Goal: Book appointment/travel/reservation

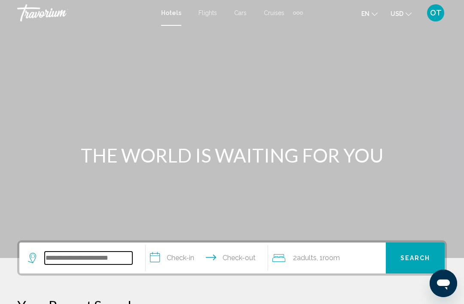
click at [56, 261] on input "Search widget" at bounding box center [89, 257] width 88 height 13
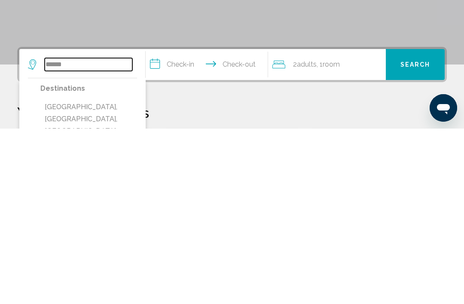
scroll to position [18, 0]
type input "*****"
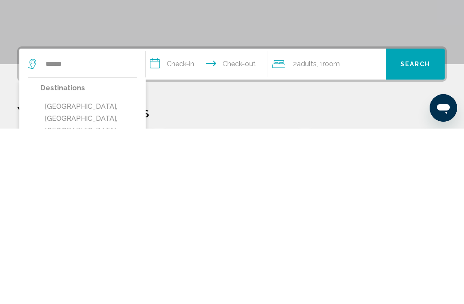
click at [201, 224] on input "**********" at bounding box center [208, 240] width 125 height 33
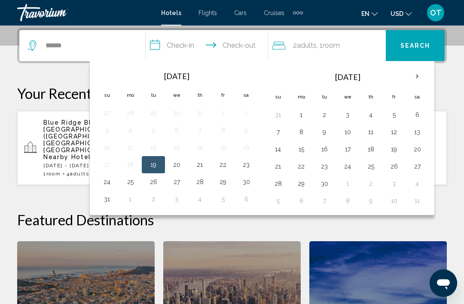
scroll to position [212, 0]
click at [393, 132] on button "12" at bounding box center [394, 132] width 14 height 12
click at [278, 149] on button "14" at bounding box center [278, 149] width 14 height 12
type input "**********"
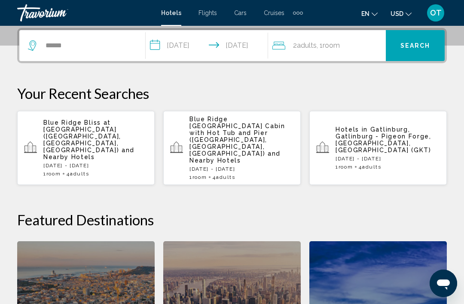
click at [298, 41] on span "Adults" at bounding box center [307, 45] width 20 height 8
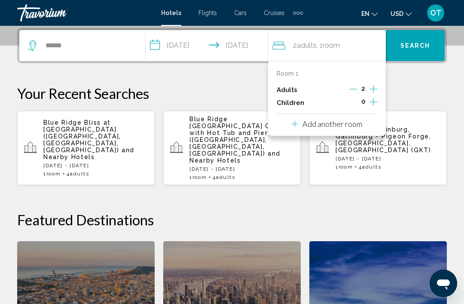
click at [370, 85] on icon "Increment adults" at bounding box center [373, 89] width 8 height 10
click at [371, 97] on icon "Increment children" at bounding box center [373, 102] width 8 height 10
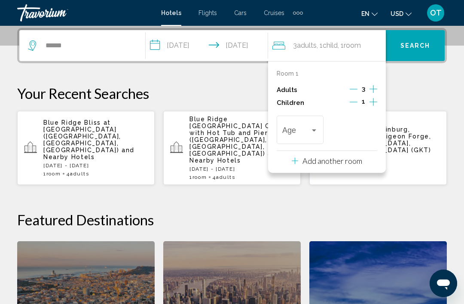
click at [369, 99] on icon "Increment children" at bounding box center [373, 102] width 8 height 10
click at [317, 127] on div "Travelers: 3 adults, 2 children" at bounding box center [314, 130] width 8 height 7
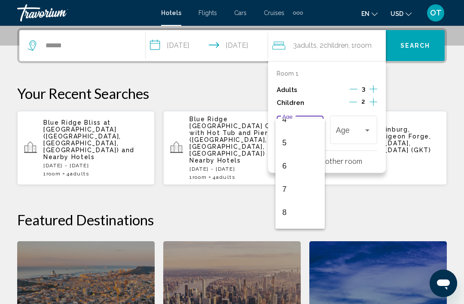
scroll to position [105, 0]
click at [289, 184] on span "7" at bounding box center [300, 187] width 36 height 23
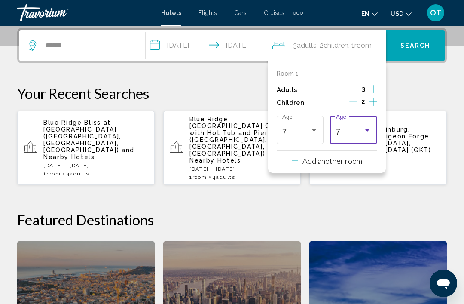
click at [363, 128] on div "7" at bounding box center [350, 132] width 28 height 9
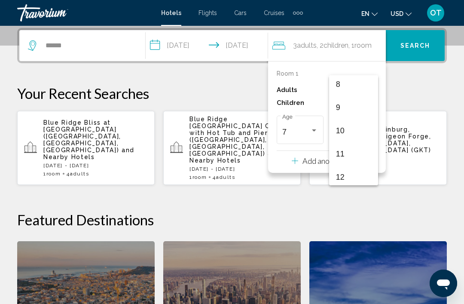
scroll to position [193, 0]
click at [347, 150] on span "11" at bounding box center [354, 148] width 36 height 23
click at [417, 46] on span "Search" at bounding box center [415, 46] width 30 height 7
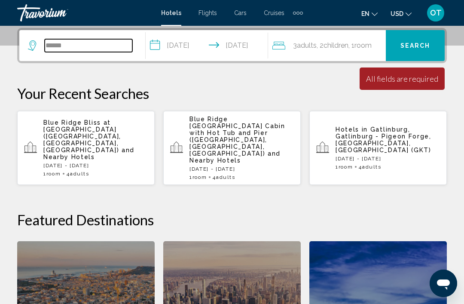
click at [102, 44] on input "*****" at bounding box center [89, 45] width 88 height 13
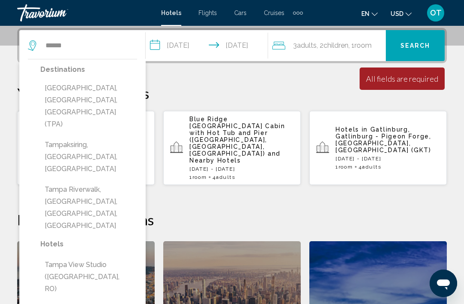
click at [85, 85] on button "Tampa, FL, United States (TPA)" at bounding box center [88, 106] width 97 height 52
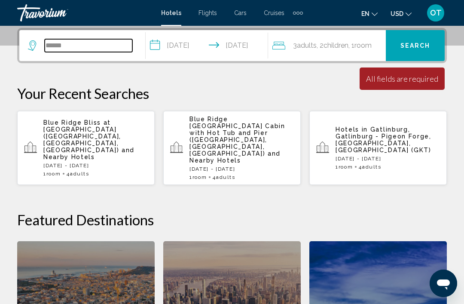
type input "**********"
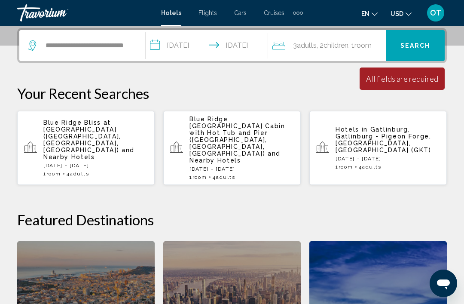
click at [404, 50] on button "Search" at bounding box center [415, 45] width 59 height 31
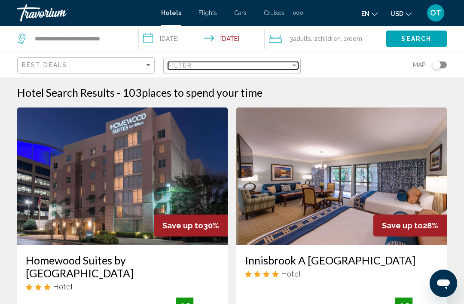
click at [286, 64] on div "Filter" at bounding box center [229, 65] width 122 height 7
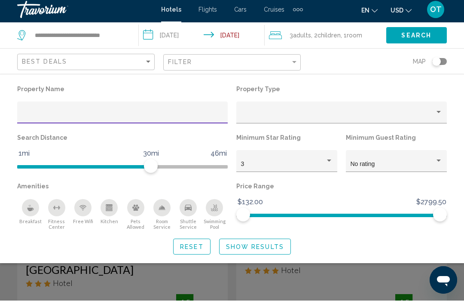
click at [440, 61] on div "Toggle map" at bounding box center [436, 65] width 9 height 9
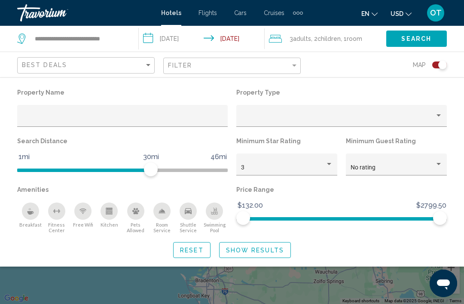
click at [119, 282] on div "Search widget" at bounding box center [232, 216] width 464 height 175
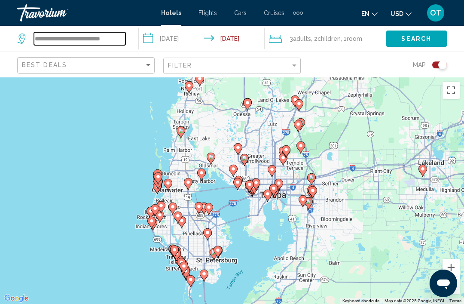
click at [64, 41] on input "**********" at bounding box center [79, 38] width 91 height 13
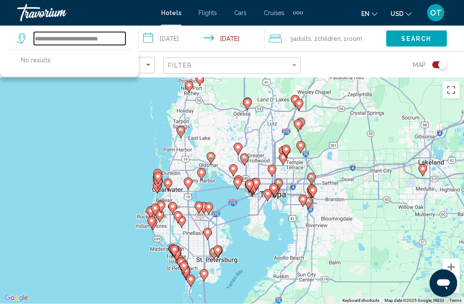
type input "**********"
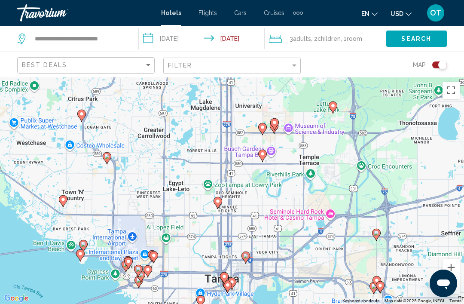
click at [259, 134] on icon "Main content" at bounding box center [263, 128] width 8 height 11
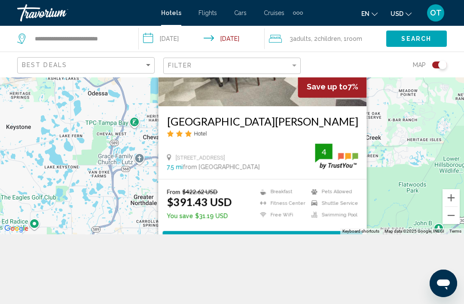
scroll to position [77, 0]
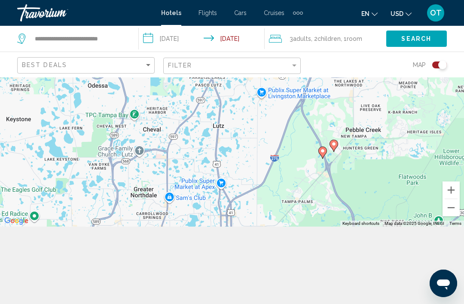
click at [392, 205] on div "To activate drag with keyboard, press Alt + Enter. Once in keyboard drag state,…" at bounding box center [232, 113] width 464 height 226
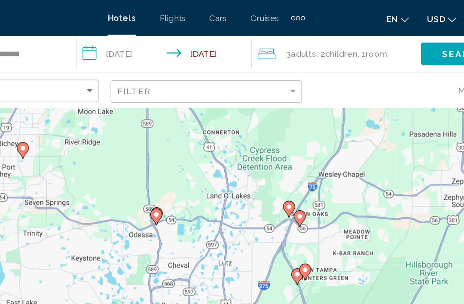
click at [310, 97] on div "To activate drag with keyboard, press Alt + Enter. Once in keyboard drag state,…" at bounding box center [232, 113] width 464 height 226
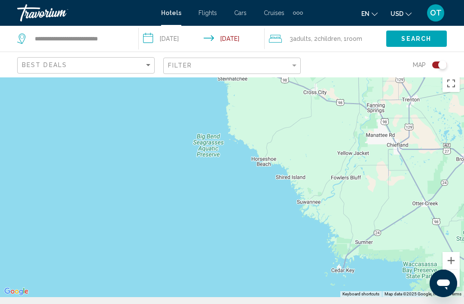
scroll to position [0, 0]
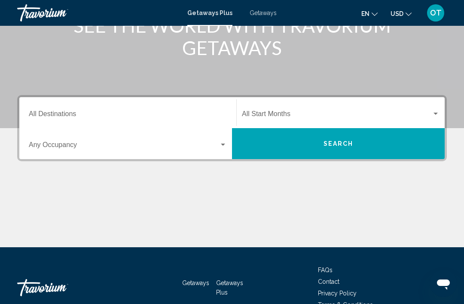
scroll to position [151, 0]
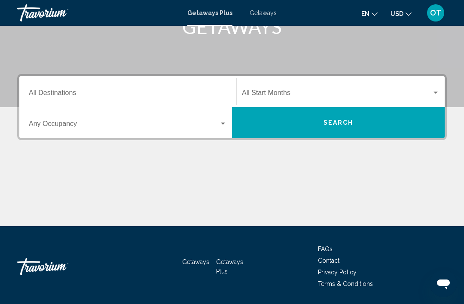
click at [74, 91] on input "Destination All Destinations" at bounding box center [128, 95] width 198 height 8
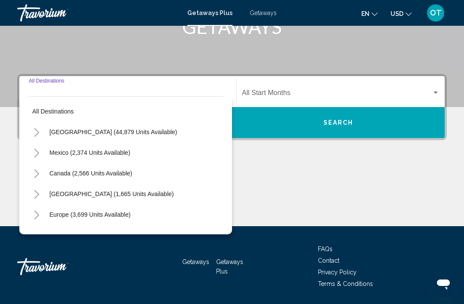
click at [39, 131] on icon "Toggle United States (44,879 units available)" at bounding box center [36, 132] width 6 height 9
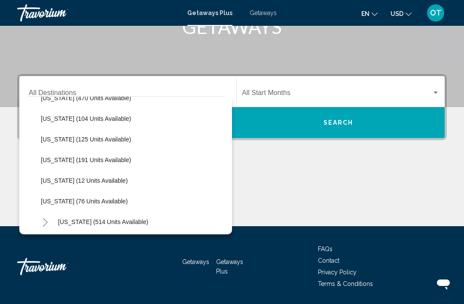
scroll to position [220, 0]
click at [265, 13] on span "Getaways" at bounding box center [263, 12] width 27 height 7
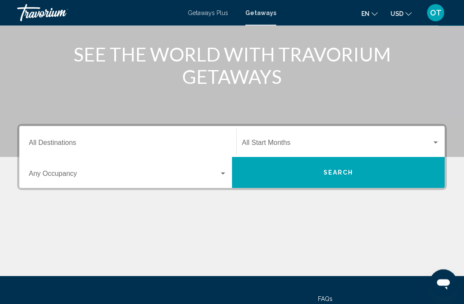
click at [61, 142] on input "Destination All Destinations" at bounding box center [128, 145] width 198 height 8
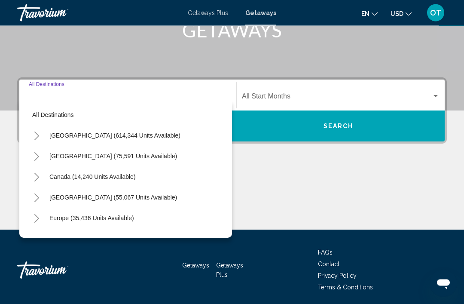
scroll to position [151, 0]
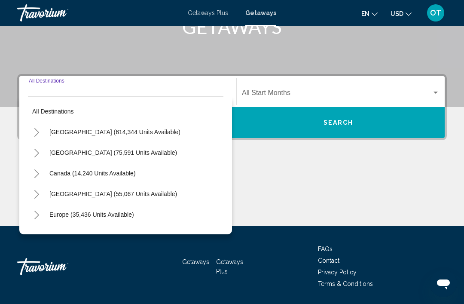
click at [40, 131] on button "Toggle United States (614,344 units available)" at bounding box center [36, 131] width 17 height 17
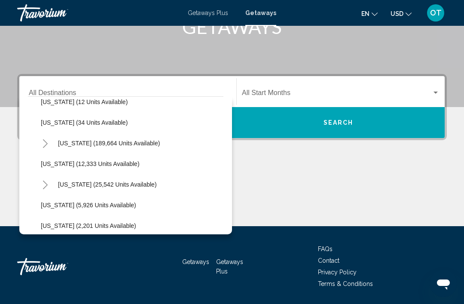
scroll to position [134, 0]
click at [43, 138] on icon "Toggle Florida (189,664 units available)" at bounding box center [45, 142] width 6 height 9
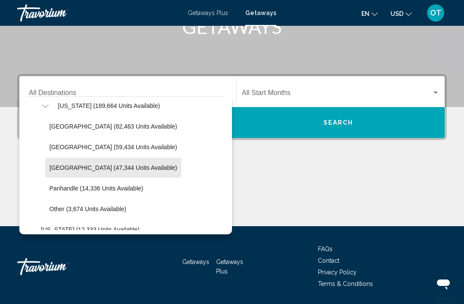
scroll to position [171, 0]
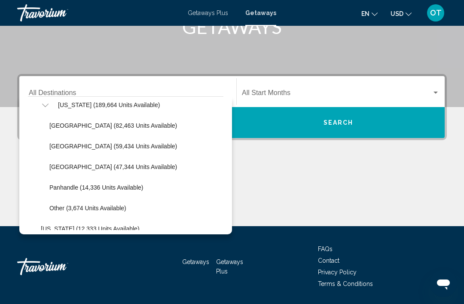
click at [125, 171] on button "[GEOGRAPHIC_DATA] (47,344 units available)" at bounding box center [113, 167] width 136 height 20
type input "**********"
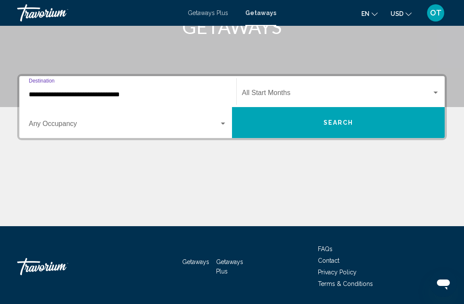
click at [317, 92] on span "Search widget" at bounding box center [337, 95] width 190 height 8
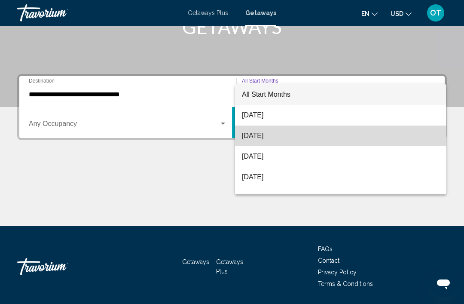
click at [284, 136] on span "[DATE]" at bounding box center [341, 135] width 198 height 21
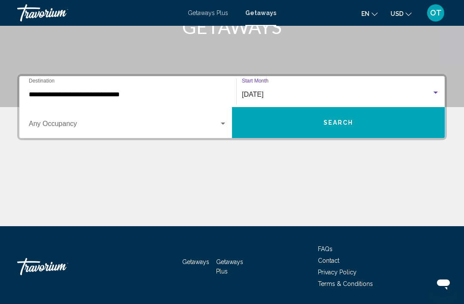
click at [353, 124] on button "Search" at bounding box center [338, 122] width 213 height 31
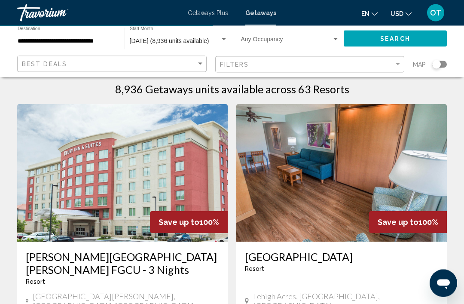
scroll to position [7, 0]
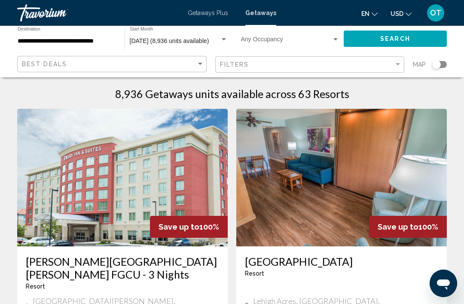
click at [441, 65] on div "Search widget" at bounding box center [439, 64] width 15 height 7
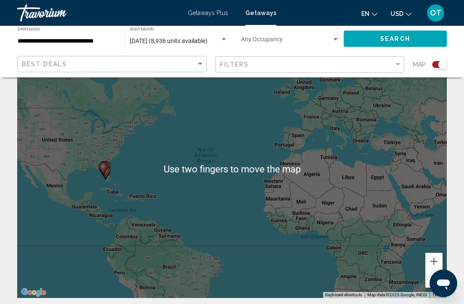
scroll to position [47, 0]
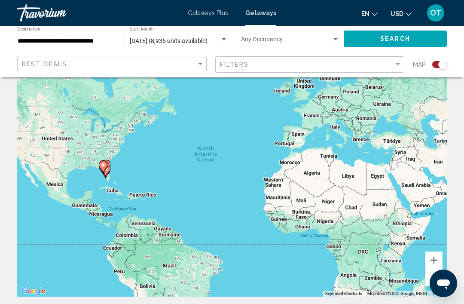
click at [432, 257] on button "Zoom in" at bounding box center [433, 259] width 17 height 17
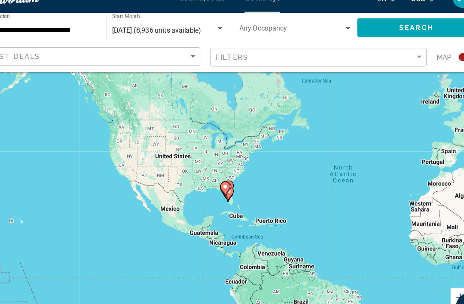
scroll to position [33, 0]
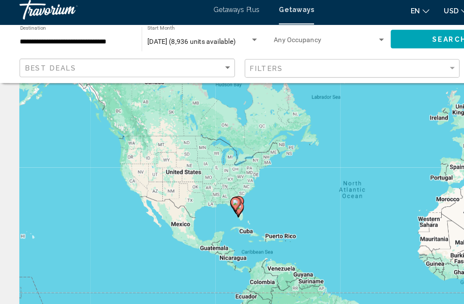
click at [397, 262] on div "To activate drag with keyboard, press Alt + Enter. Once in keyboard drag state,…" at bounding box center [231, 182] width 429 height 258
click at [205, 180] on image "Main content" at bounding box center [206, 182] width 5 height 5
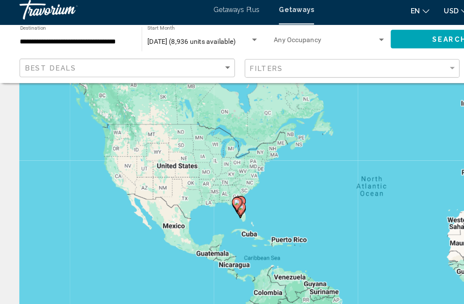
scroll to position [40, 0]
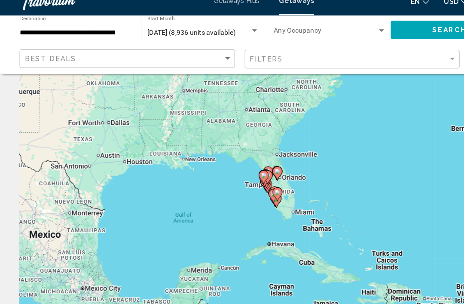
click at [227, 191] on div "To navigate, press the arrow keys. To activate drag with keyboard, press Alt + …" at bounding box center [231, 175] width 429 height 258
click at [299, 160] on div "To activate drag with keyboard, press Alt + Enter. Once in keyboard drag state,…" at bounding box center [231, 175] width 429 height 258
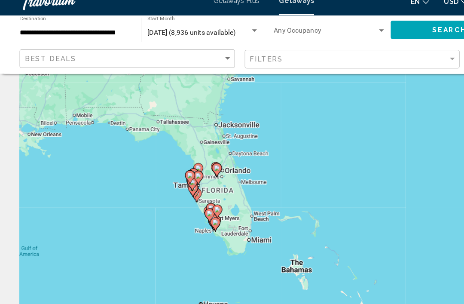
click at [248, 168] on div "To activate drag with keyboard, press Alt + Enter. Once in keyboard drag state,…" at bounding box center [231, 175] width 429 height 258
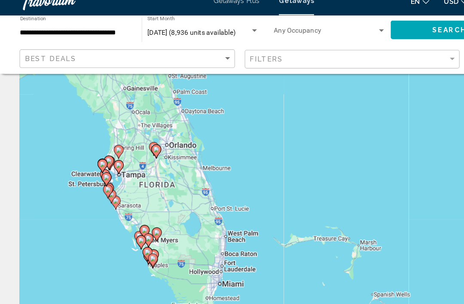
click at [186, 195] on div "To activate drag with keyboard, press Alt + Enter. Once in keyboard drag state,…" at bounding box center [231, 175] width 429 height 258
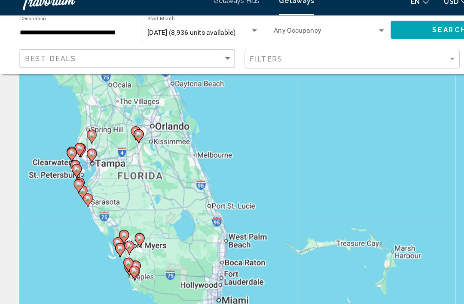
click at [208, 189] on div "To activate drag with keyboard, press Alt + Enter. Once in keyboard drag state,…" at bounding box center [231, 175] width 429 height 258
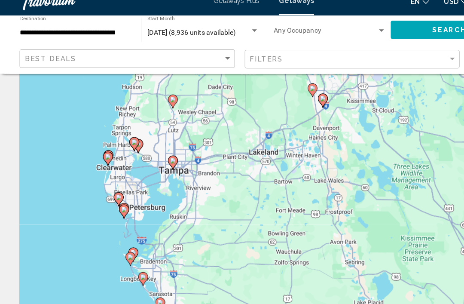
scroll to position [40, 0]
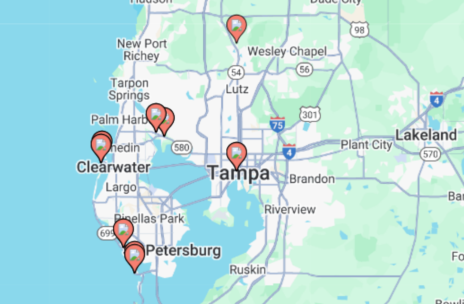
click at [155, 152] on image "Main content" at bounding box center [157, 154] width 5 height 5
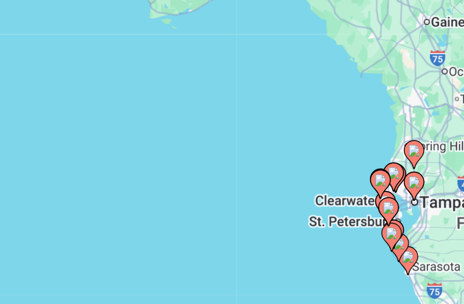
click at [185, 100] on div "To navigate, press the arrow keys. To activate drag with keyboard, press Alt + …" at bounding box center [231, 175] width 429 height 258
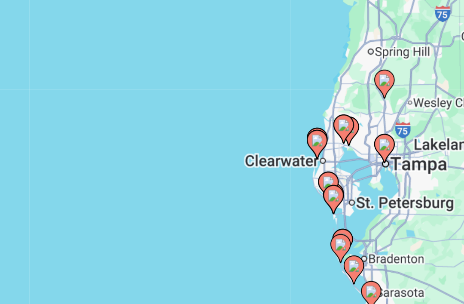
click at [185, 97] on div "To activate drag with keyboard, press Alt + Enter. Once in keyboard drag state,…" at bounding box center [231, 175] width 429 height 258
click at [184, 100] on div "To activate drag with keyboard, press Alt + Enter. Once in keyboard drag state,…" at bounding box center [231, 175] width 429 height 258
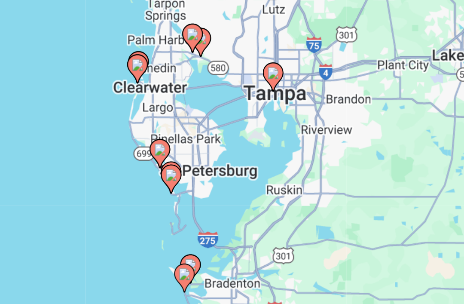
type input "**********"
click at [194, 119] on image "Main content" at bounding box center [196, 121] width 5 height 5
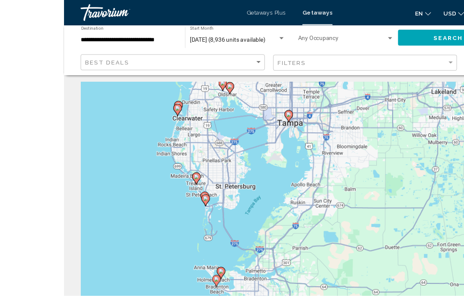
scroll to position [21, 0]
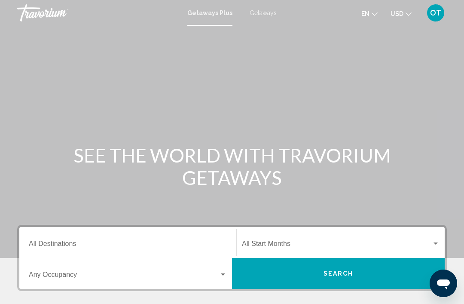
click at [262, 12] on span "Getaways" at bounding box center [263, 12] width 27 height 7
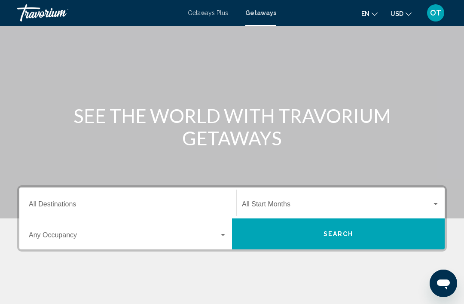
scroll to position [47, 0]
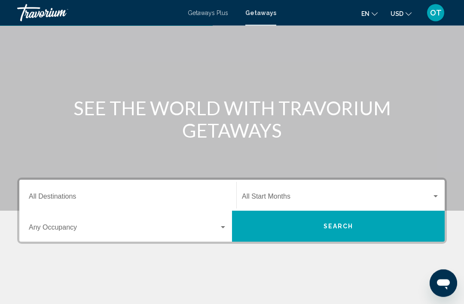
click at [46, 195] on input "Destination All Destinations" at bounding box center [128, 199] width 198 height 8
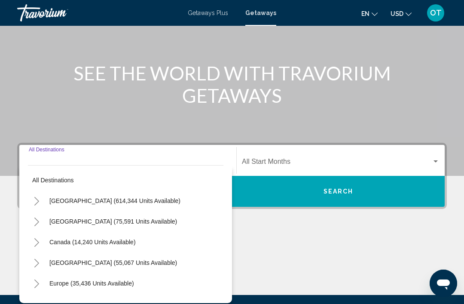
scroll to position [151, 0]
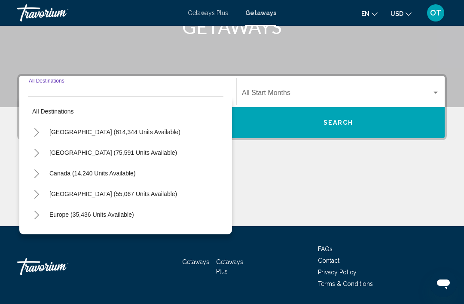
click at [34, 129] on icon "Toggle United States (614,344 units available)" at bounding box center [36, 132] width 6 height 9
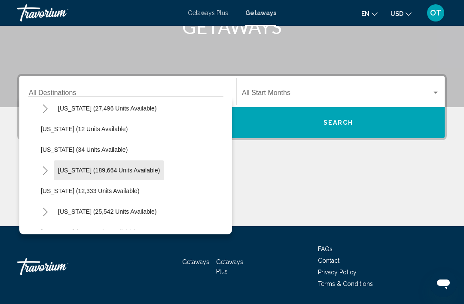
scroll to position [124, 0]
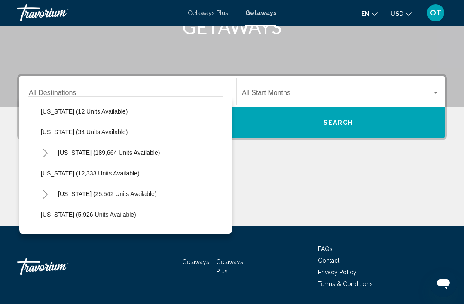
click at [47, 150] on icon "Toggle Florida (189,664 units available)" at bounding box center [45, 153] width 6 height 9
click at [83, 212] on span "[GEOGRAPHIC_DATA] (47,344 units available)" at bounding box center [113, 214] width 128 height 7
type input "**********"
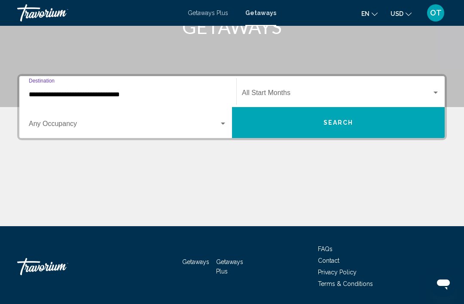
click at [297, 91] on span "Search widget" at bounding box center [337, 95] width 190 height 8
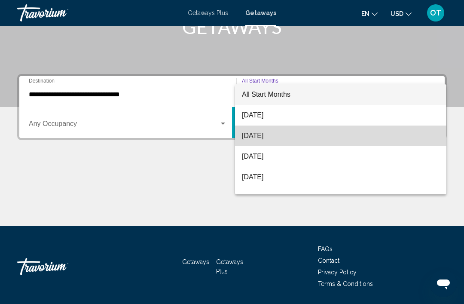
click at [284, 134] on span "[DATE]" at bounding box center [341, 135] width 198 height 21
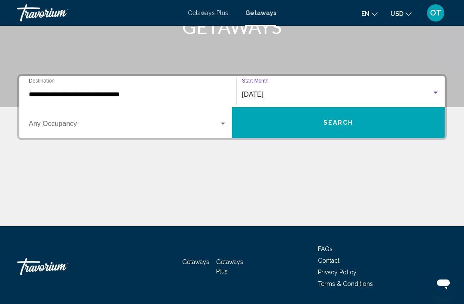
click at [327, 121] on span "Search" at bounding box center [338, 122] width 30 height 7
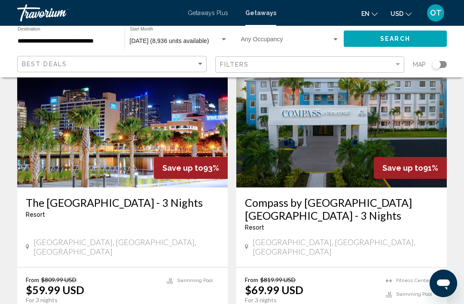
scroll to position [1005, 0]
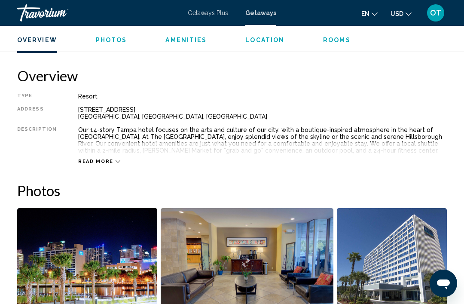
scroll to position [418, 0]
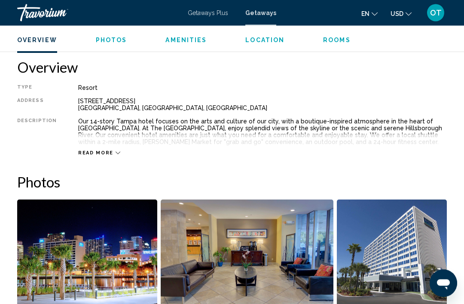
click at [94, 152] on span "Read more" at bounding box center [95, 153] width 35 height 6
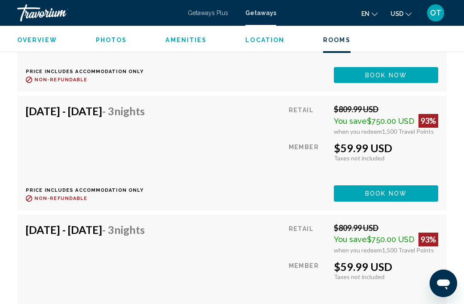
scroll to position [1902, 0]
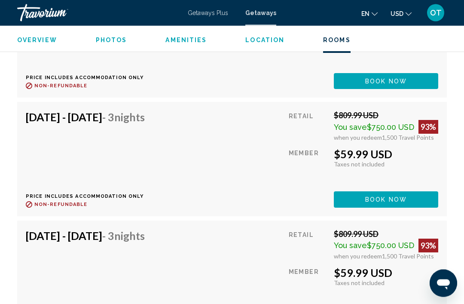
click at [35, 40] on span "Overview" at bounding box center [37, 40] width 40 height 7
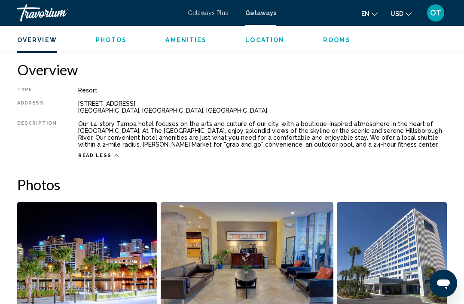
scroll to position [416, 0]
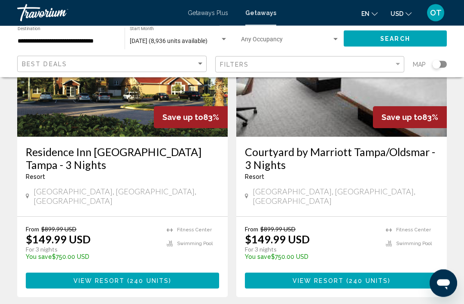
scroll to position [1692, 0]
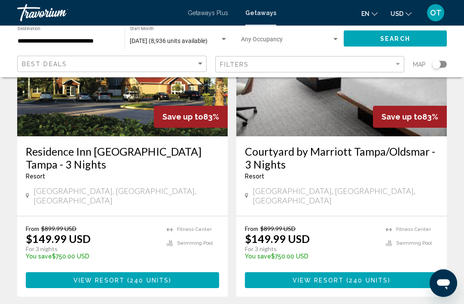
click at [93, 277] on span "View Resort" at bounding box center [98, 280] width 51 height 7
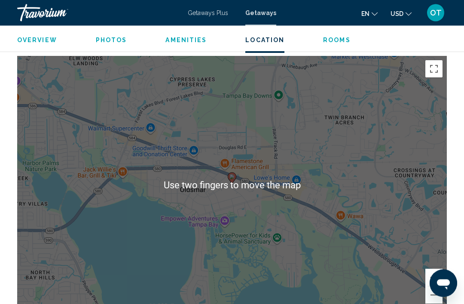
scroll to position [1022, 0]
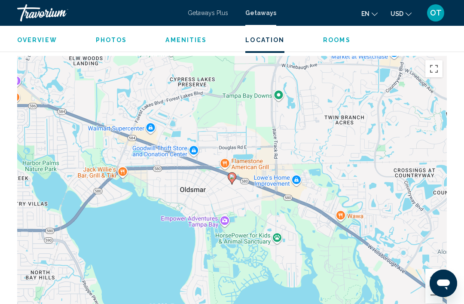
click at [429, 293] on button "Zoom out" at bounding box center [433, 294] width 17 height 17
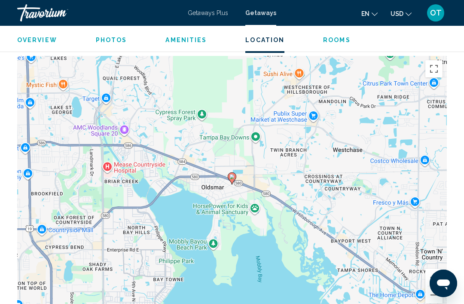
click at [39, 39] on span "Overview" at bounding box center [37, 40] width 40 height 7
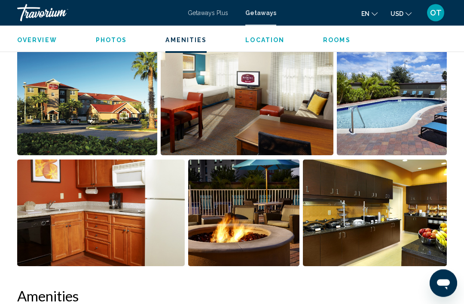
scroll to position [426, 0]
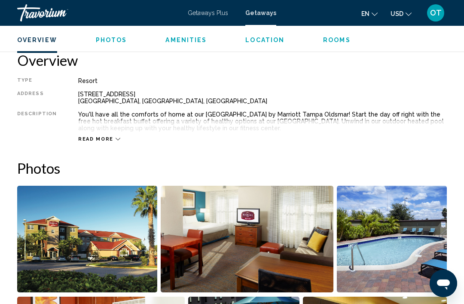
click at [94, 134] on div "Read more" at bounding box center [262, 131] width 368 height 24
click at [92, 142] on span "Read more" at bounding box center [95, 139] width 35 height 6
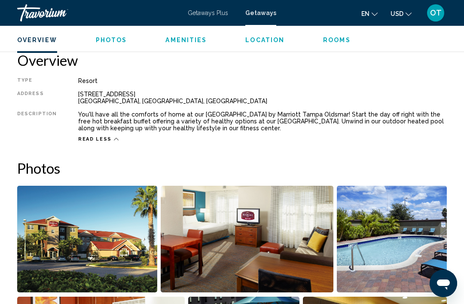
click at [91, 140] on span "Read less" at bounding box center [94, 139] width 33 height 6
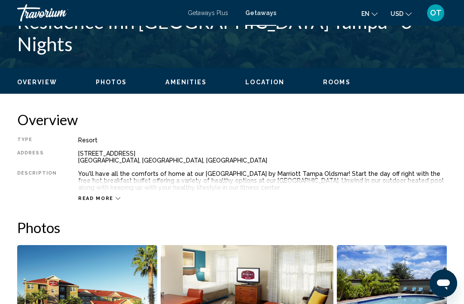
scroll to position [366, 0]
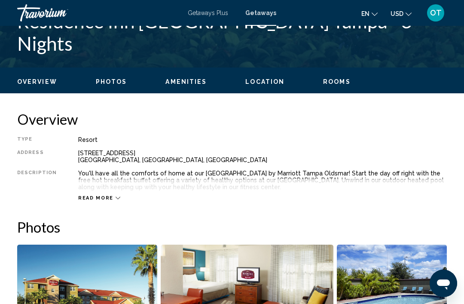
click at [105, 200] on span "Read more" at bounding box center [95, 198] width 35 height 6
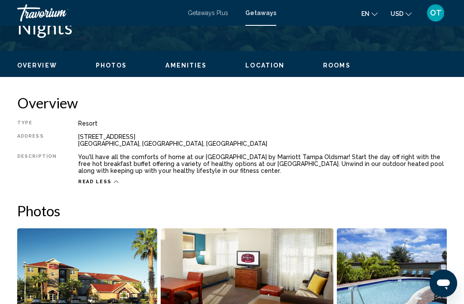
scroll to position [384, 0]
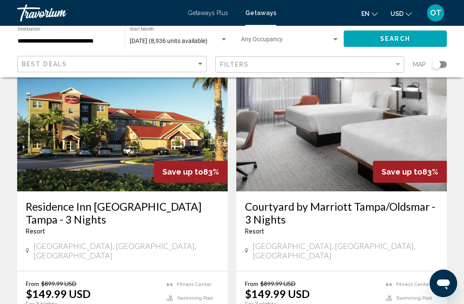
scroll to position [1642, 0]
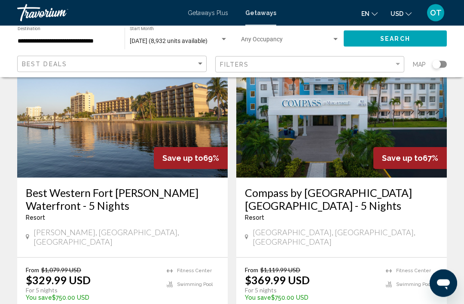
scroll to position [1690, 0]
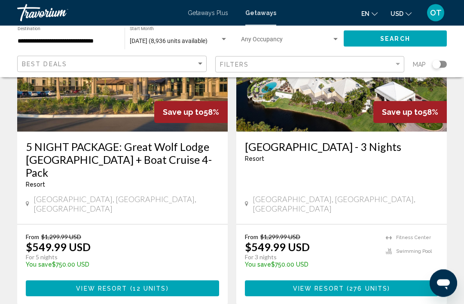
scroll to position [1732, 0]
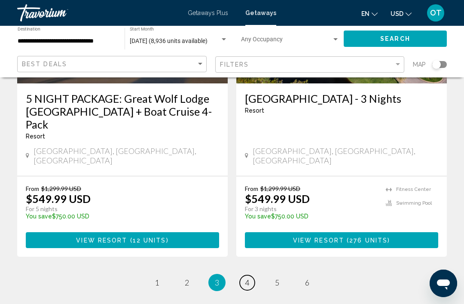
click at [241, 275] on link "page 4" at bounding box center [247, 282] width 15 height 15
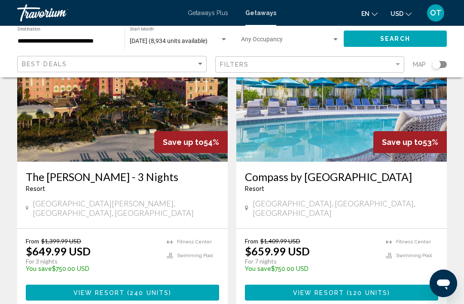
scroll to position [722, 0]
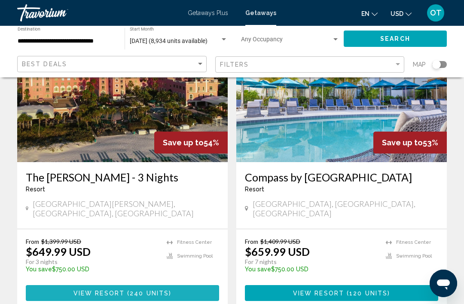
click at [108, 289] on span "View Resort" at bounding box center [98, 292] width 51 height 7
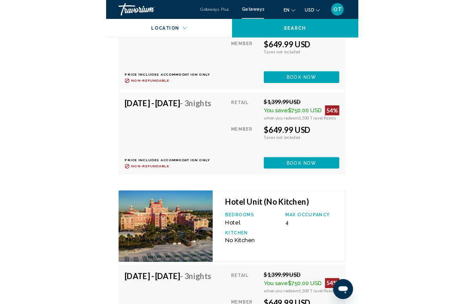
scroll to position [4792, 0]
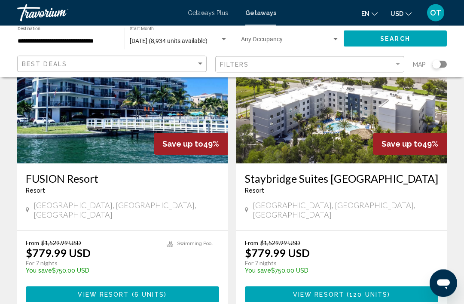
scroll to position [1654, 0]
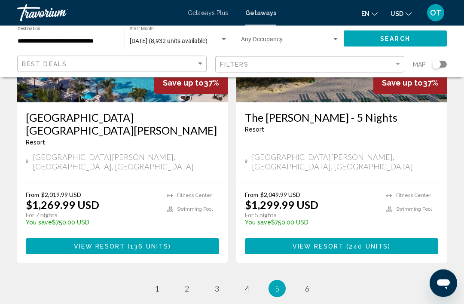
scroll to position [1708, 0]
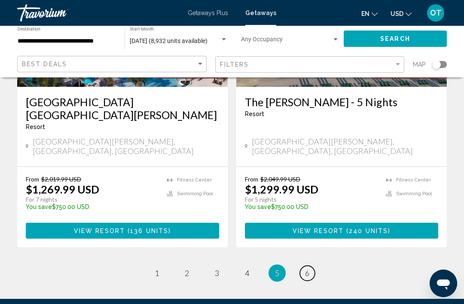
click at [310, 265] on link "page 6" at bounding box center [307, 272] width 15 height 15
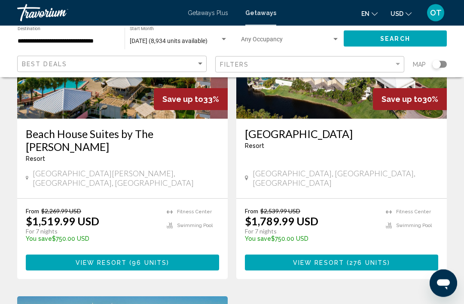
scroll to position [136, 0]
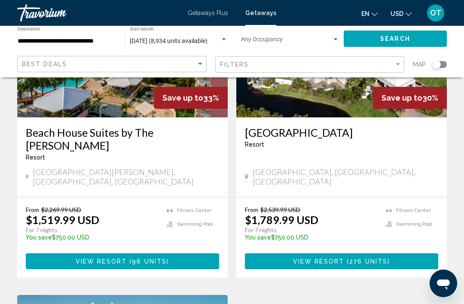
click at [109, 258] on span "View Resort" at bounding box center [101, 261] width 51 height 7
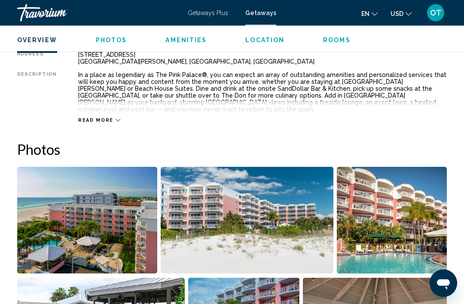
scroll to position [465, 0]
click at [105, 117] on span "Read more" at bounding box center [95, 120] width 35 height 6
